Goal: Task Accomplishment & Management: Use online tool/utility

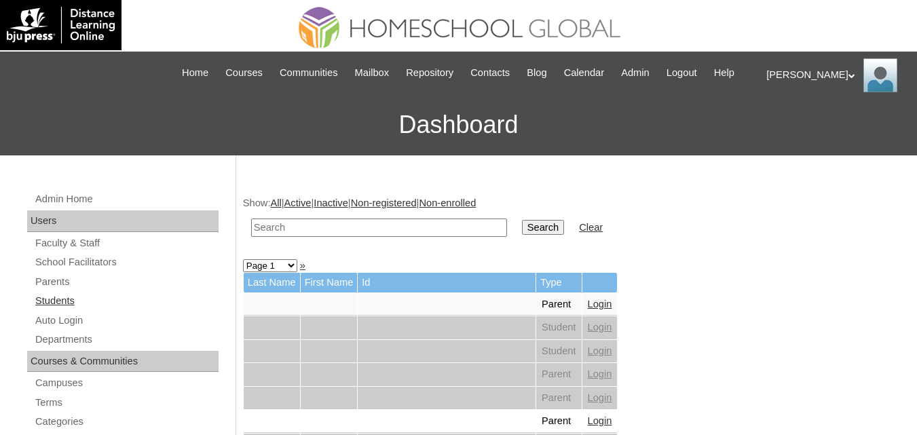
click at [53, 309] on link "Students" at bounding box center [126, 300] width 185 height 17
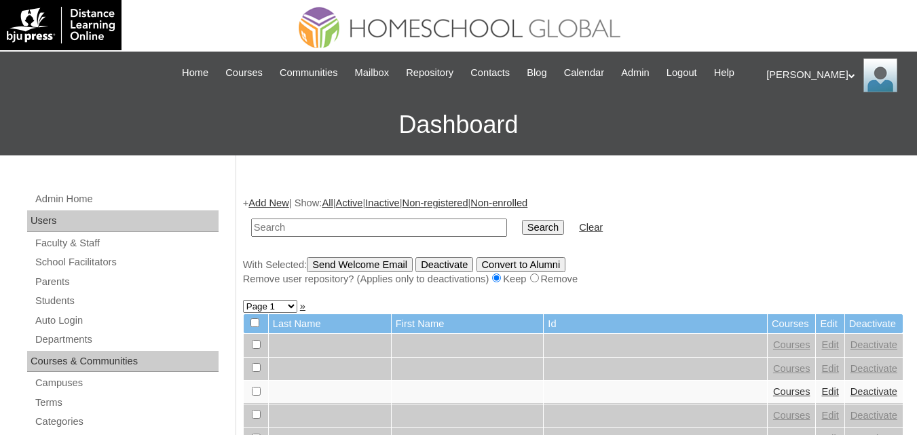
click at [306, 235] on input "text" at bounding box center [379, 227] width 256 height 18
type input "Elianna Grace"
click at [522, 235] on input "Search" at bounding box center [543, 227] width 42 height 15
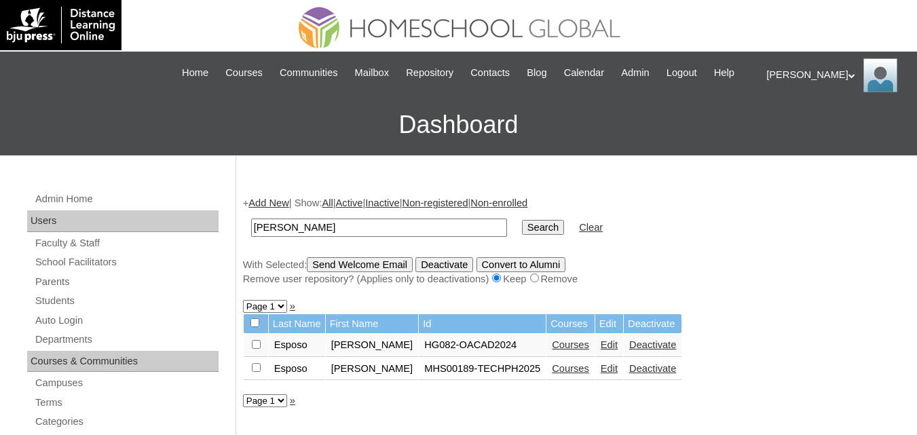
click at [600, 374] on link "Edit" at bounding box center [608, 368] width 17 height 11
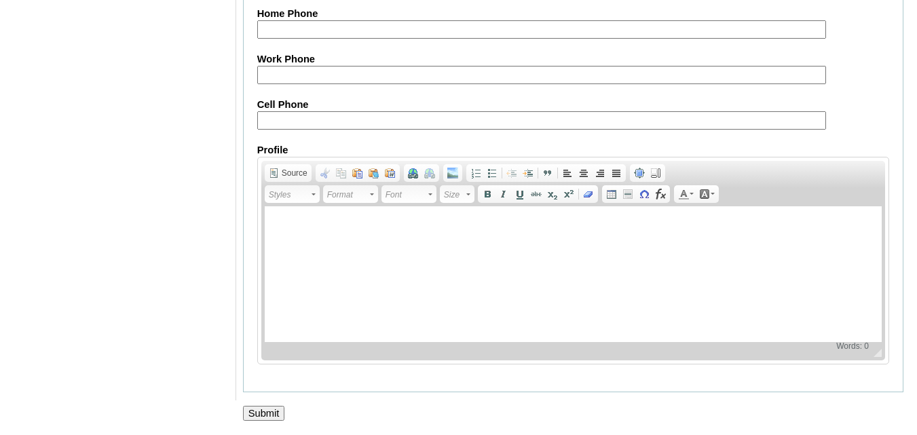
scroll to position [1649, 0]
click at [275, 415] on input "Submit" at bounding box center [264, 413] width 42 height 15
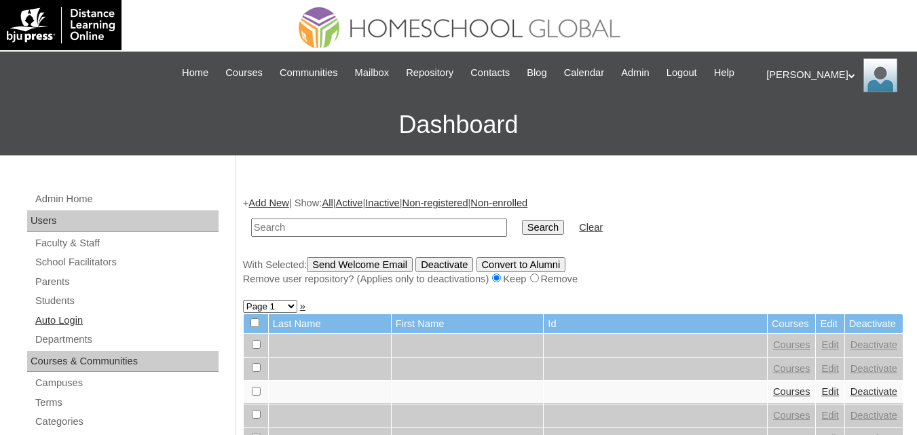
click at [60, 329] on link "Auto Login" at bounding box center [126, 320] width 185 height 17
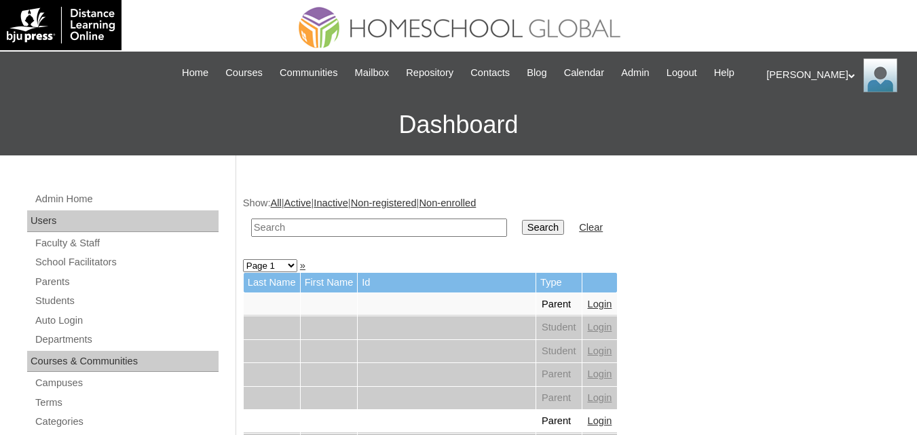
click at [367, 237] on input "text" at bounding box center [379, 227] width 256 height 18
paste input "MHP0147-TECHPH2025"
type input "MHP0147-TECHPH2025"
click at [522, 235] on input "Search" at bounding box center [543, 227] width 42 height 15
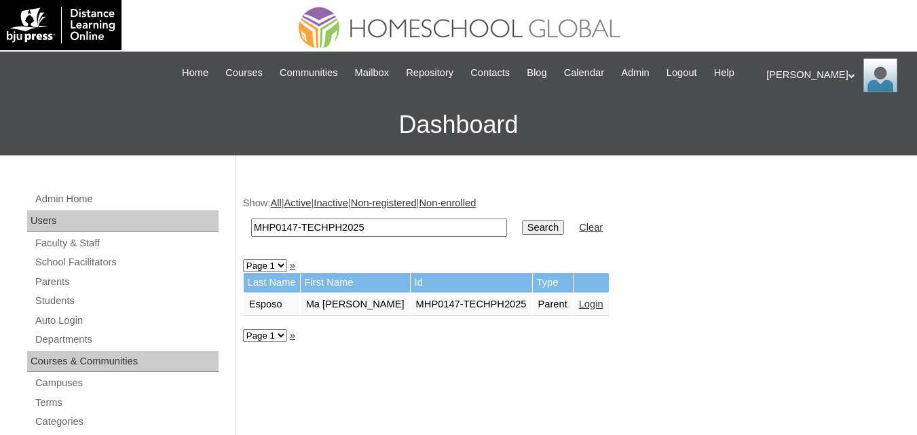
click at [579, 309] on link "Login" at bounding box center [591, 304] width 24 height 11
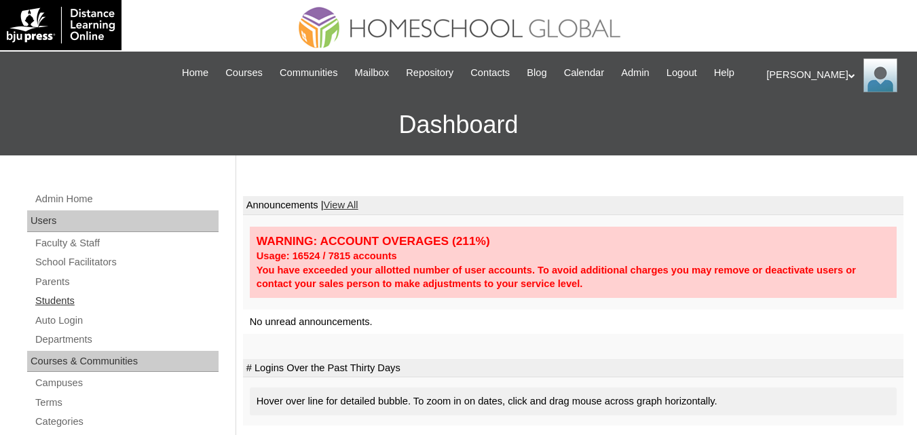
drag, startPoint x: 50, startPoint y: 301, endPoint x: 47, endPoint y: 311, distance: 10.7
click at [52, 290] on link "Parents" at bounding box center [126, 281] width 185 height 17
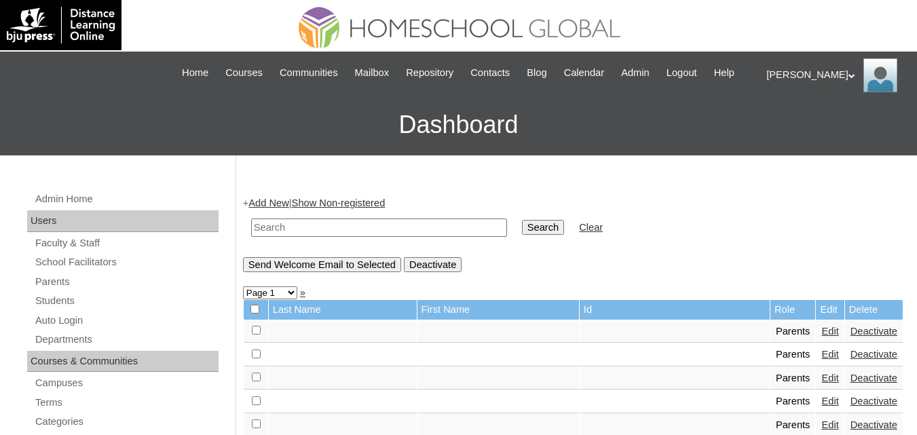
click at [344, 235] on input "text" at bounding box center [379, 227] width 256 height 18
paste input "MHP0147-TECHPH2025"
type input "MHP0147-TECHPH2025"
click at [522, 235] on input "Search" at bounding box center [543, 227] width 42 height 15
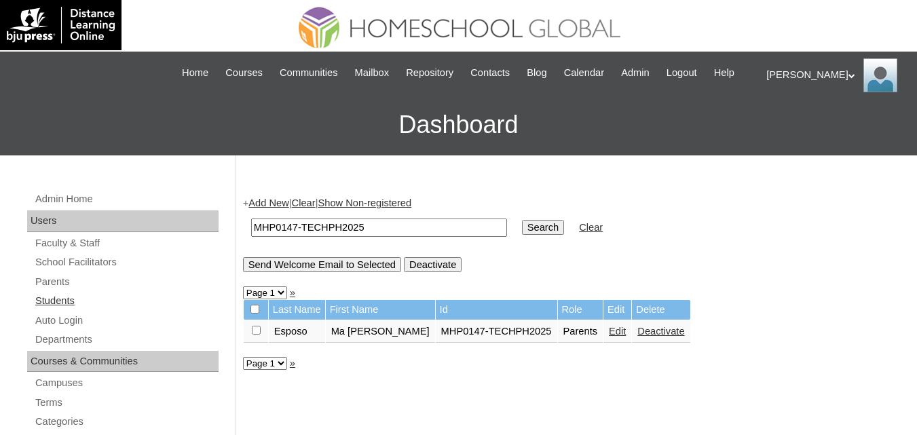
click at [53, 309] on link "Students" at bounding box center [126, 300] width 185 height 17
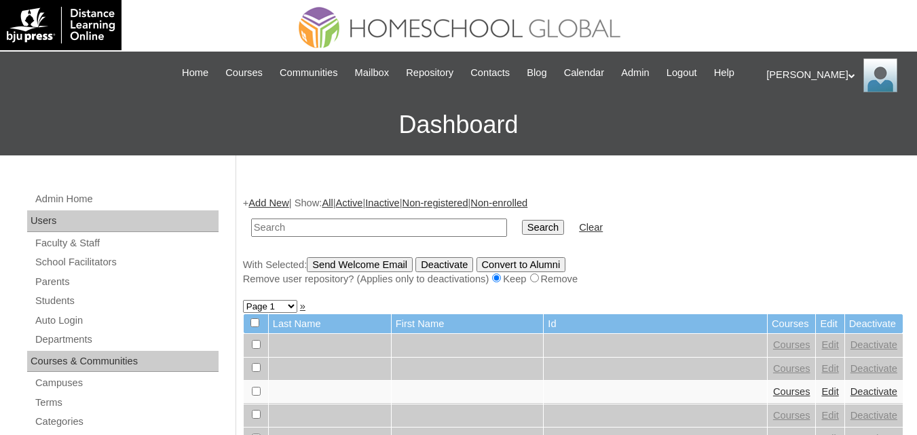
paste input "Elianna Grace"
type input "Elianna Grace"
click at [522, 235] on input "Search" at bounding box center [543, 227] width 42 height 15
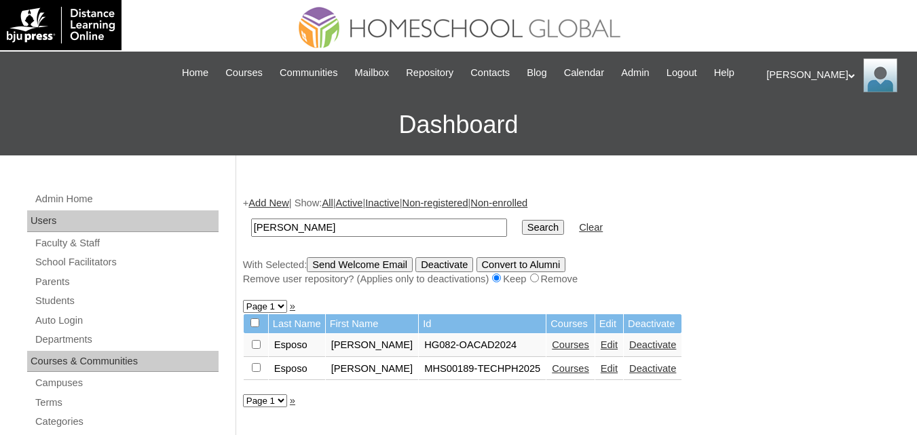
click at [600, 374] on link "Edit" at bounding box center [608, 368] width 17 height 11
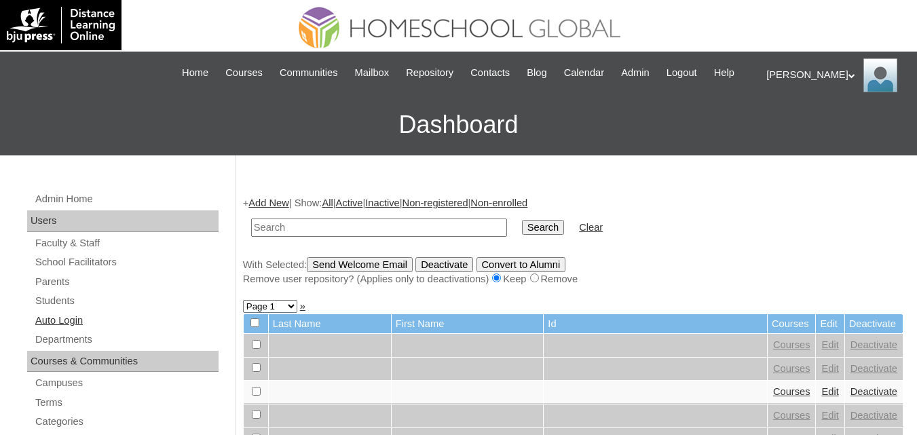
click at [61, 329] on link "Auto Login" at bounding box center [126, 320] width 185 height 17
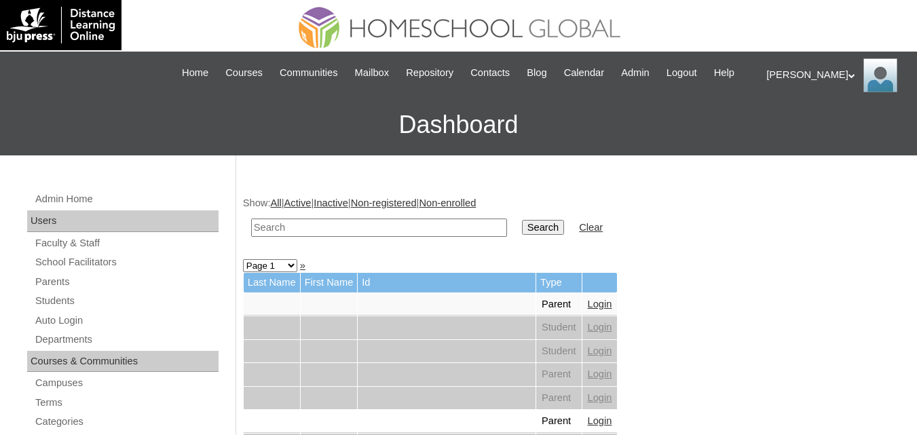
click at [354, 237] on input "text" at bounding box center [379, 227] width 256 height 18
paste input "MHP0147-TECHPH2025"
type input "MHP0147-TECHPH2025"
click at [522, 235] on input "Search" at bounding box center [543, 227] width 42 height 15
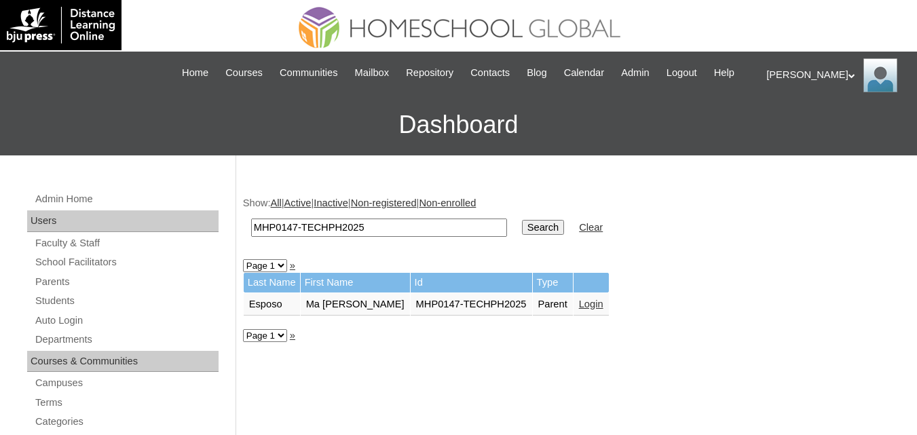
click at [579, 309] on link "Login" at bounding box center [591, 304] width 24 height 11
